Goal: Navigation & Orientation: Find specific page/section

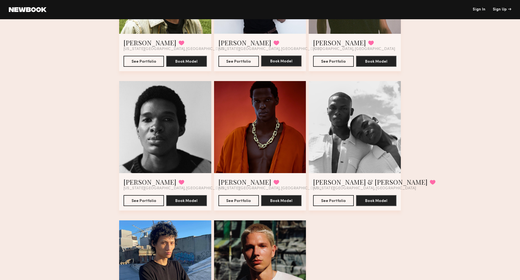
scroll to position [263, 0]
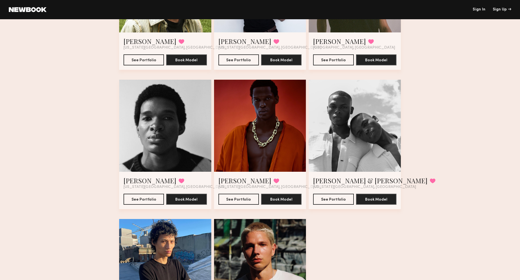
click at [371, 135] on div at bounding box center [355, 126] width 92 height 92
click at [368, 144] on div at bounding box center [355, 126] width 92 height 92
click at [342, 200] on button "See Portfolio" at bounding box center [333, 199] width 40 height 11
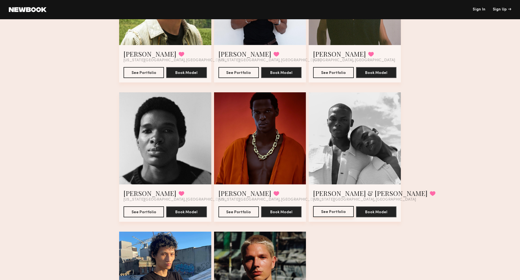
scroll to position [250, 0]
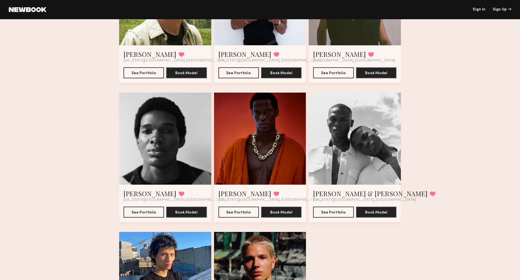
click at [280, 143] on div at bounding box center [260, 139] width 92 height 92
click at [259, 139] on div at bounding box center [260, 139] width 92 height 92
click at [243, 214] on button "See Portfolio" at bounding box center [238, 212] width 40 height 11
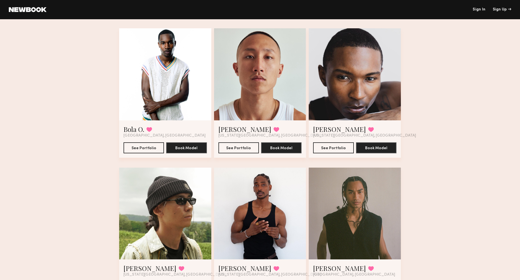
scroll to position [0, 0]
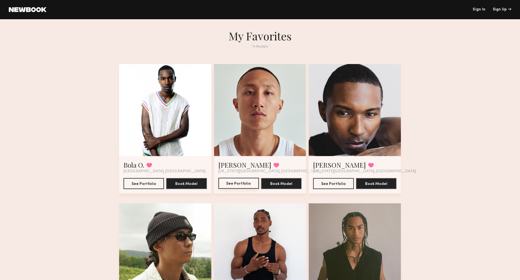
click at [234, 183] on button "See Portfolio" at bounding box center [238, 183] width 40 height 11
click at [337, 184] on button "See Portfolio" at bounding box center [333, 183] width 40 height 11
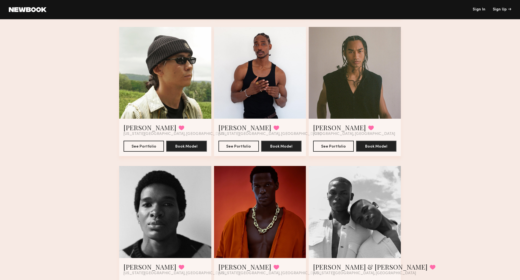
scroll to position [178, 0]
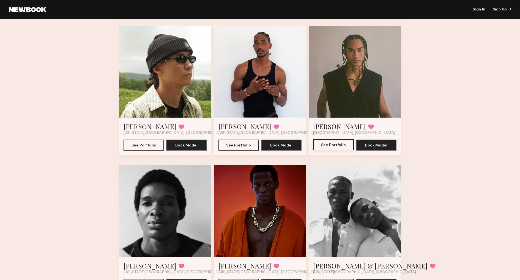
click at [341, 144] on button "See Portfolio" at bounding box center [333, 144] width 40 height 11
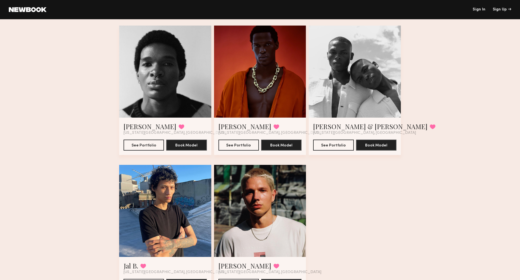
scroll to position [350, 0]
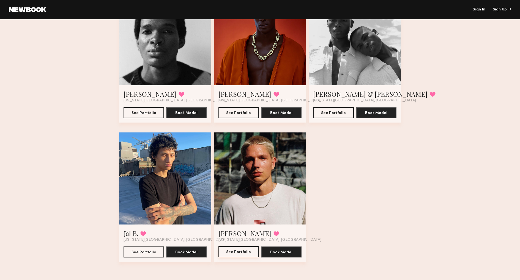
click at [240, 252] on button "See Portfolio" at bounding box center [238, 251] width 40 height 11
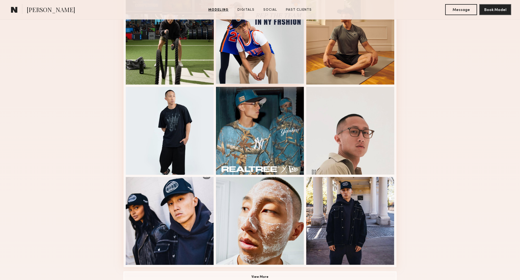
scroll to position [269, 0]
